Goal: Task Accomplishment & Management: Use online tool/utility

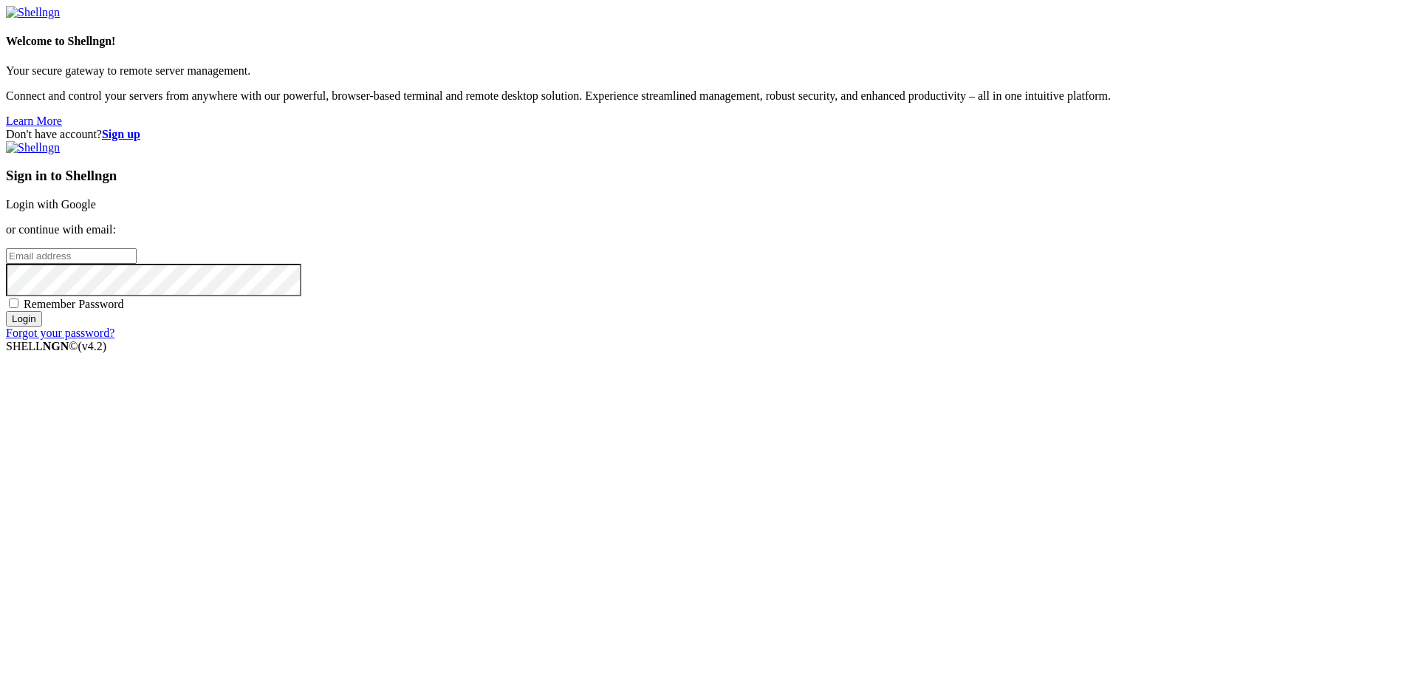
type input "[EMAIL_ADDRESS][DOMAIN_NAME]"
click at [895, 340] on div "Sign in to Shellngn Login with Google or continue with email: [EMAIL_ADDRESS][D…" at bounding box center [709, 240] width 1407 height 199
click at [42, 327] on input "Login" at bounding box center [24, 319] width 36 height 16
click at [898, 462] on div "Loading..." at bounding box center [709, 429] width 1407 height 90
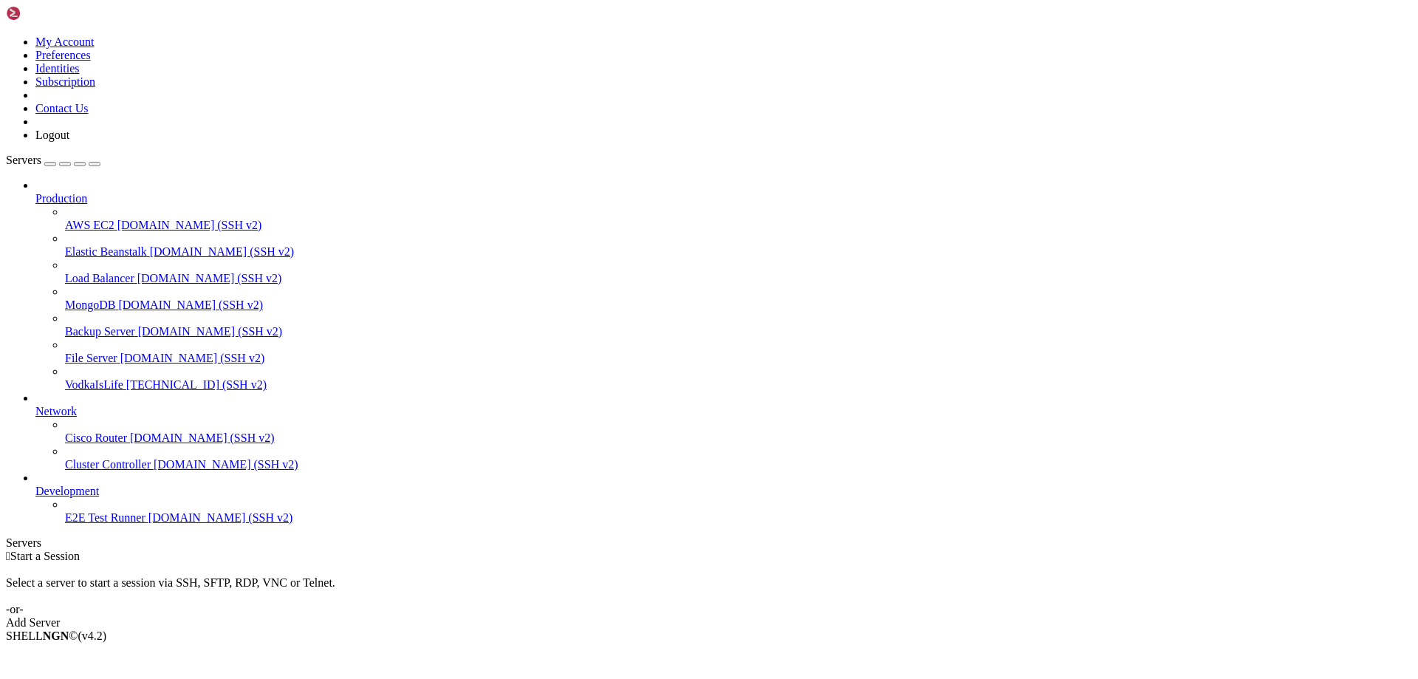
click at [65, 378] on icon at bounding box center [65, 378] width 0 height 0
